Goal: Task Accomplishment & Management: Manage account settings

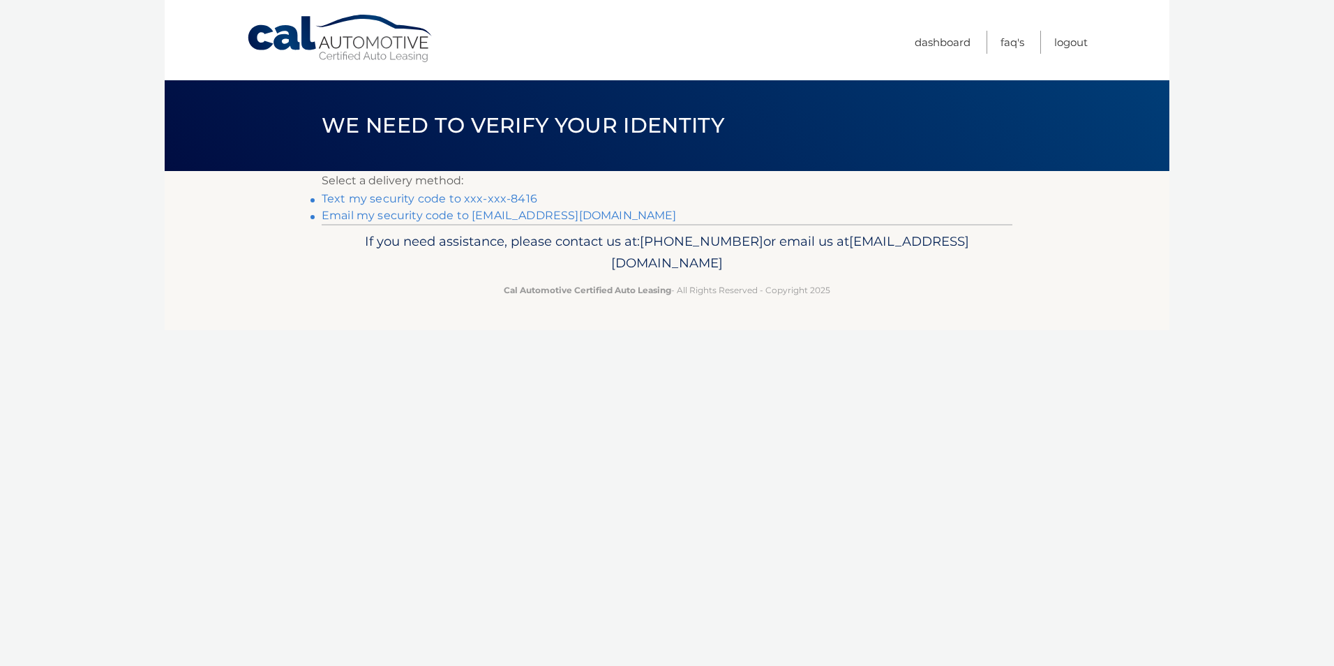
click at [393, 195] on link "Text my security code to xxx-xxx-8416" at bounding box center [430, 198] width 216 height 13
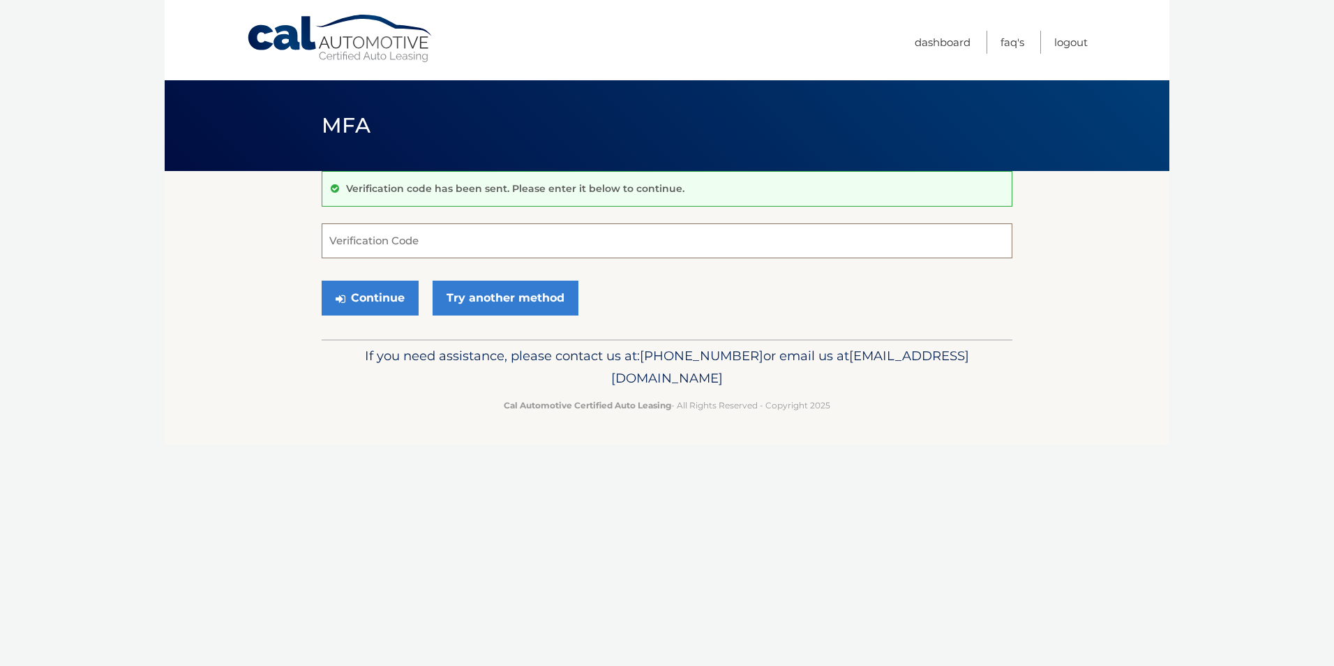
click at [420, 240] on input "Verification Code" at bounding box center [667, 240] width 691 height 35
type input "084498"
click at [322, 280] on button "Continue" at bounding box center [370, 297] width 97 height 35
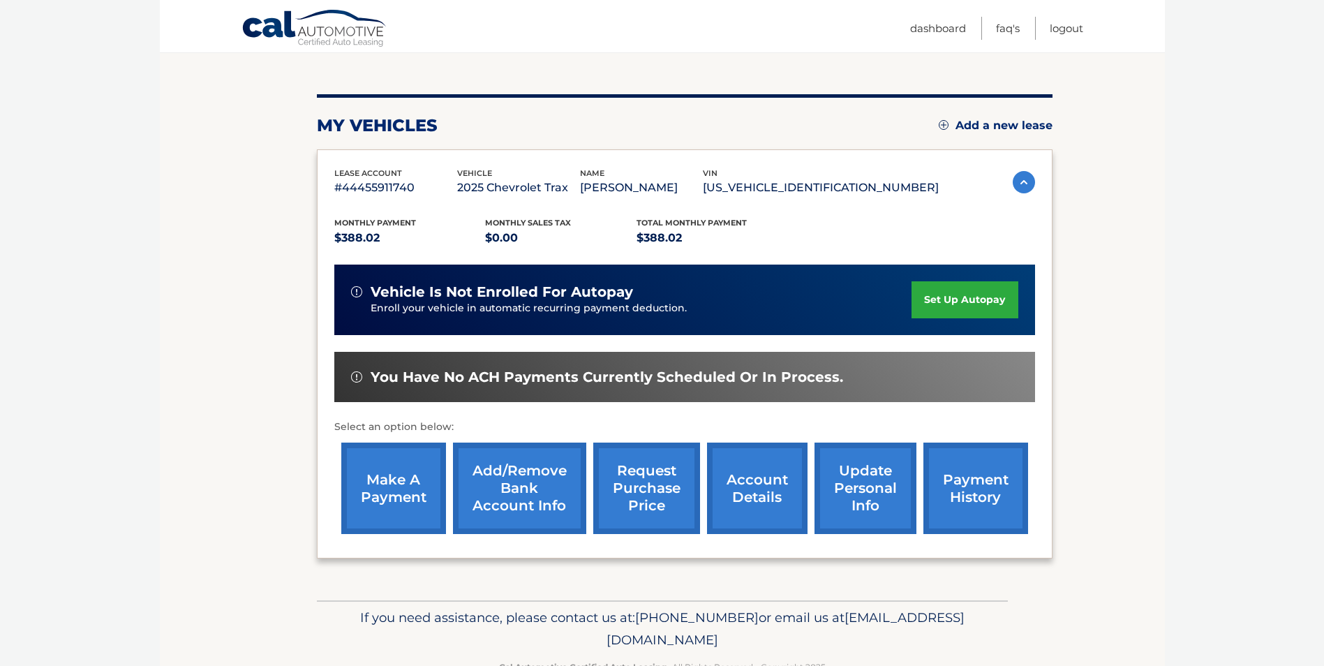
scroll to position [180, 0]
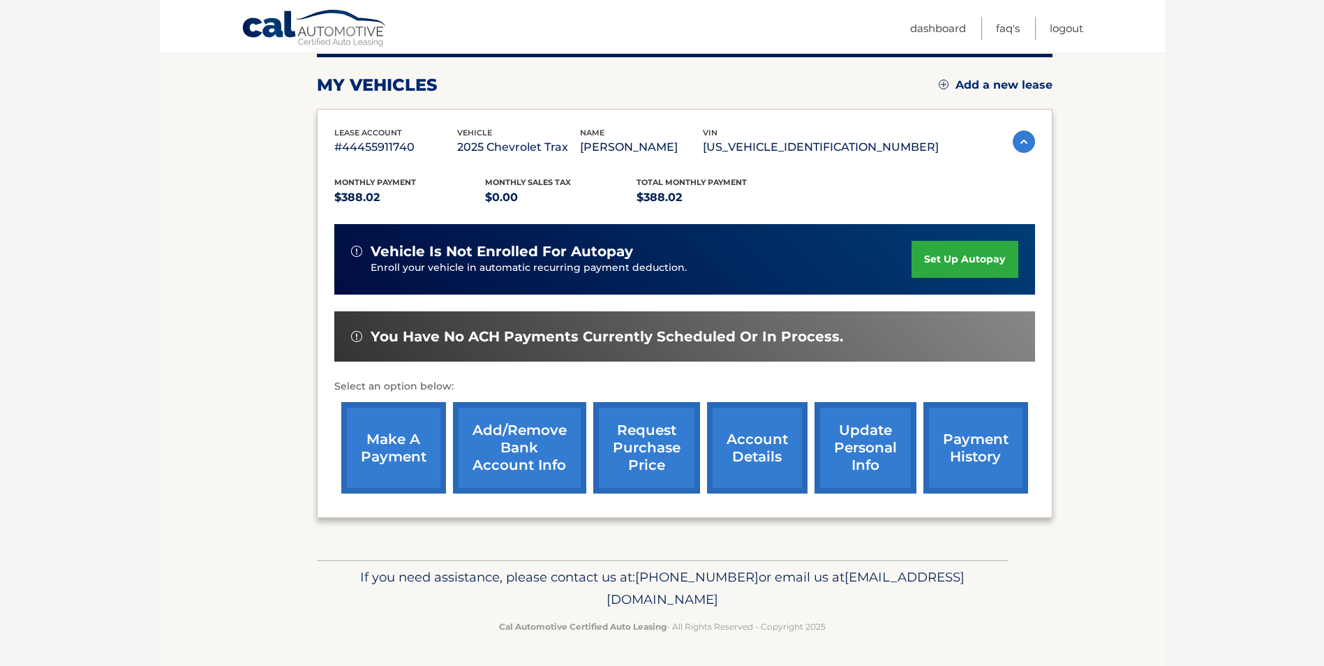
click at [410, 434] on link "make a payment" at bounding box center [393, 447] width 105 height 91
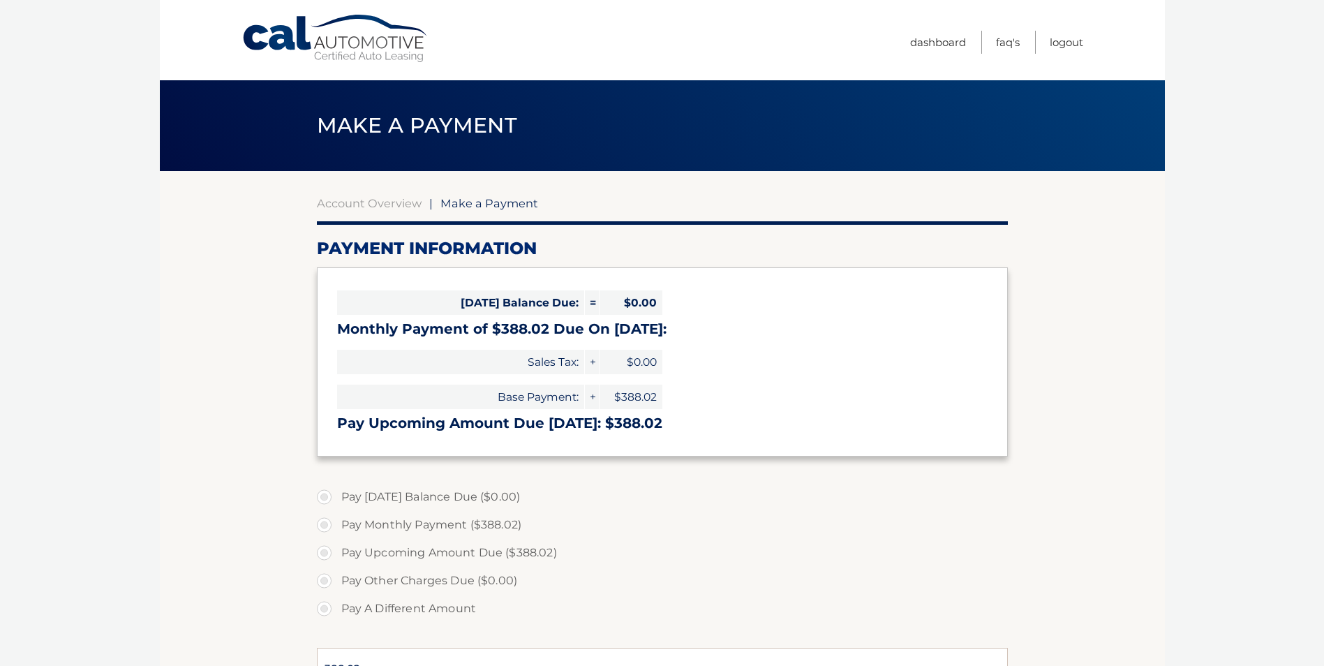
select select "N2FhNGQ1NjEtODI0Mi00ODM0LTg2OGYtODhhZmU5YWQ5NjUz"
